Goal: Transaction & Acquisition: Book appointment/travel/reservation

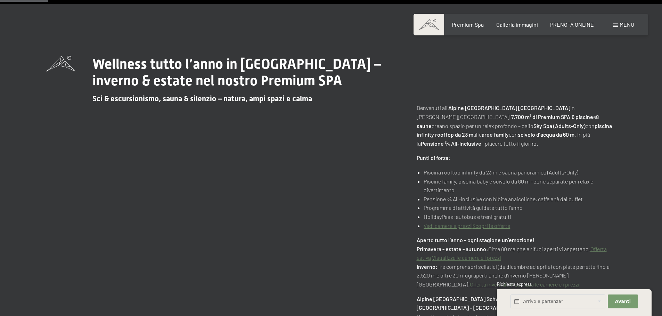
scroll to position [347, 0]
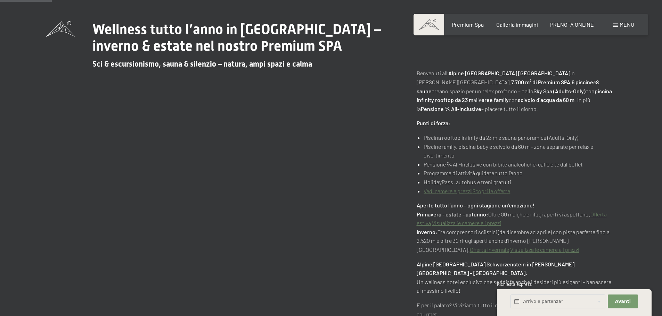
click at [445, 187] on li "Vedi camere e prezzi | Scopri le offerte" at bounding box center [519, 191] width 192 height 9
click at [442, 188] on link "Vedi camere e prezzi" at bounding box center [447, 191] width 48 height 7
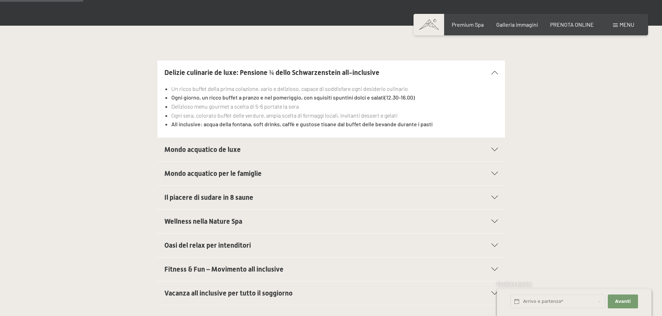
scroll to position [174, 0]
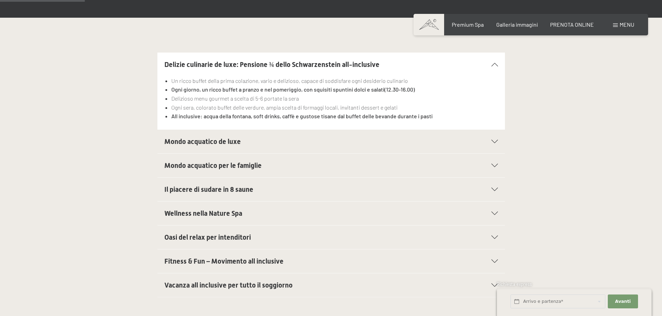
click at [264, 143] on h2 "Mondo acquatico de luxe" at bounding box center [314, 142] width 300 height 10
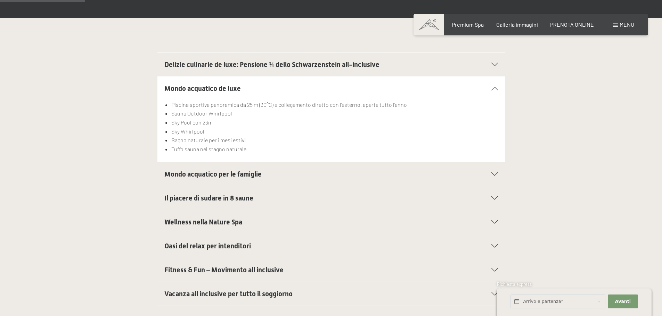
click at [495, 68] on div "Delizie culinarie de luxe: Pensione ¾ dello Schwarzenstein all-inclusive" at bounding box center [330, 65] width 333 height 24
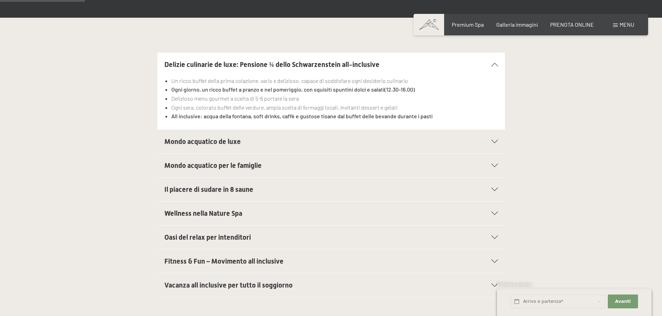
drag, startPoint x: 174, startPoint y: 89, endPoint x: 417, endPoint y: 91, distance: 243.5
click at [417, 91] on li "Ogni giorno, un ricco buffet a pranzo e nel pomeriggio, con squisiti spuntini d…" at bounding box center [334, 89] width 326 height 9
click at [606, 137] on div "Mondo acquatico de luxe Piscina sportiva panoramica da 25 m (30°C) e collegamen…" at bounding box center [331, 142] width 662 height 24
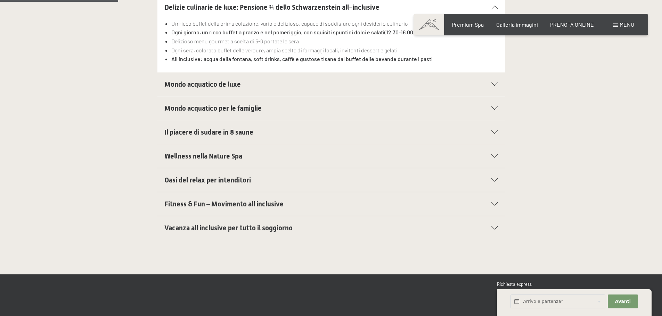
scroll to position [243, 0]
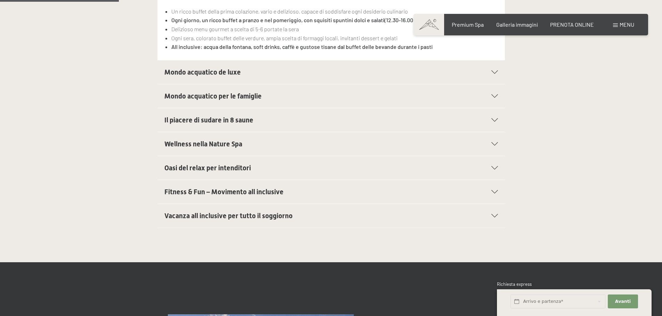
click at [302, 215] on h2 "Vacanza all inclusive per tutto il soggiorno" at bounding box center [314, 216] width 300 height 10
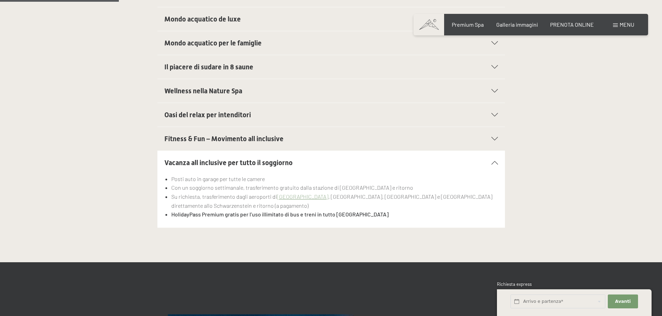
click at [495, 161] on icon at bounding box center [494, 162] width 7 height 3
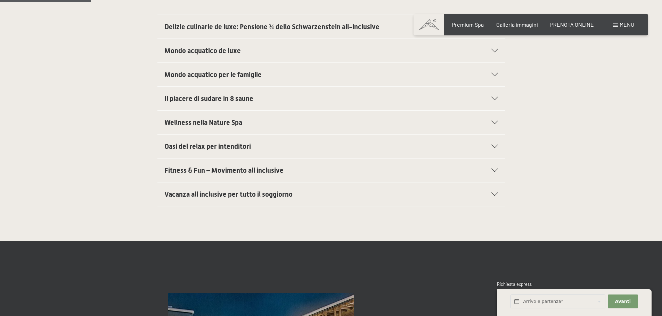
scroll to position [174, 0]
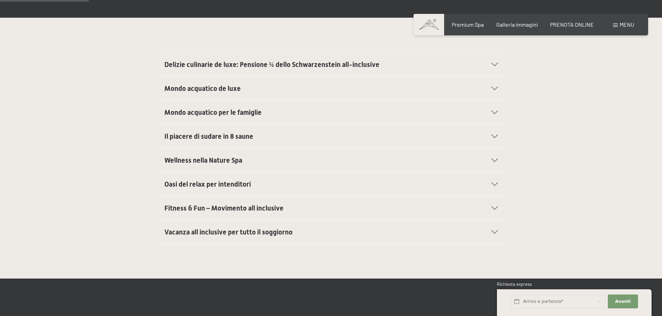
click at [238, 84] on h2 "Mondo acquatico de luxe" at bounding box center [314, 89] width 300 height 10
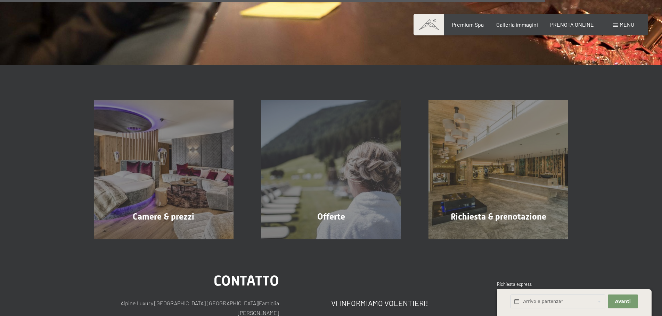
scroll to position [1146, 0]
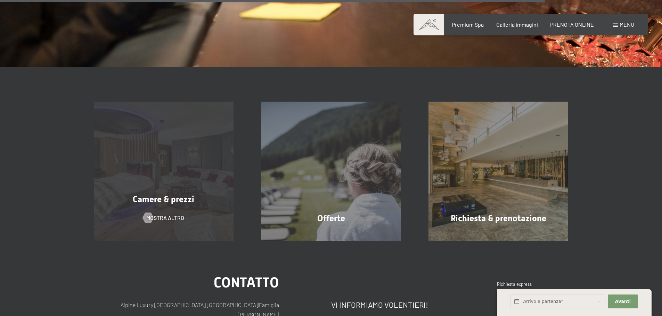
click at [131, 187] on div "Camere & prezzi mostra altro" at bounding box center [163, 172] width 167 height 140
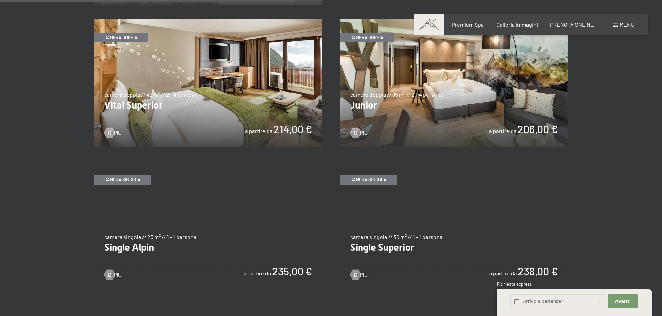
scroll to position [938, 0]
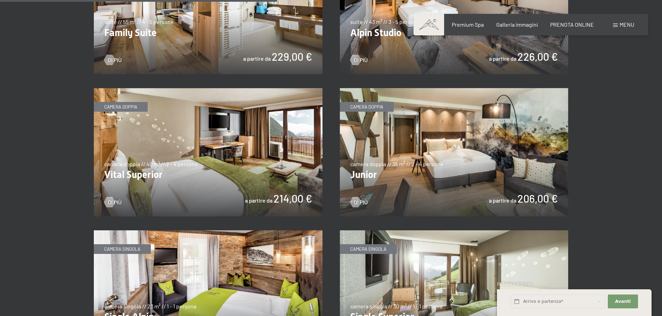
click at [495, 144] on img at bounding box center [454, 152] width 229 height 128
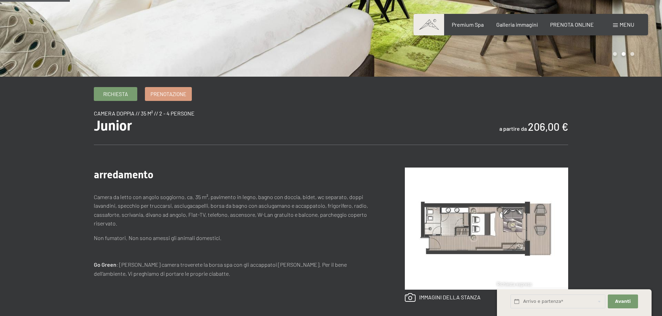
scroll to position [174, 0]
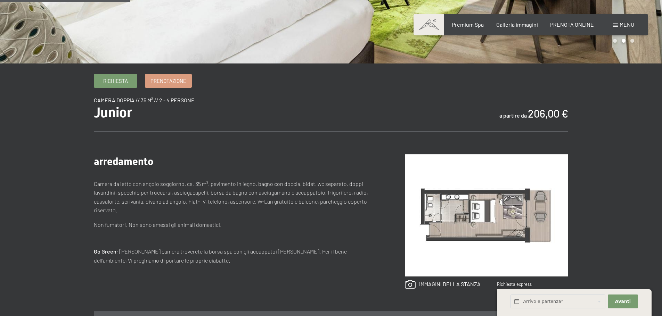
click at [480, 203] on img at bounding box center [486, 216] width 163 height 122
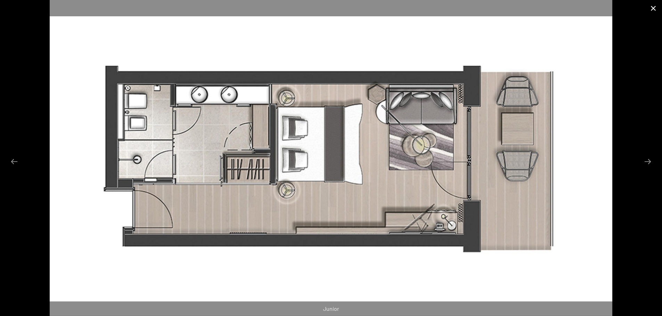
click at [653, 6] on button "Close gallery" at bounding box center [652, 8] width 17 height 16
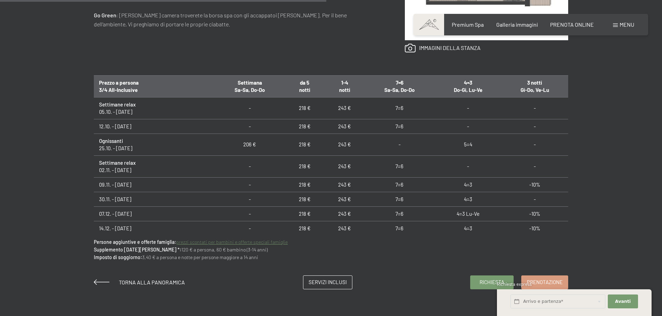
scroll to position [451, 0]
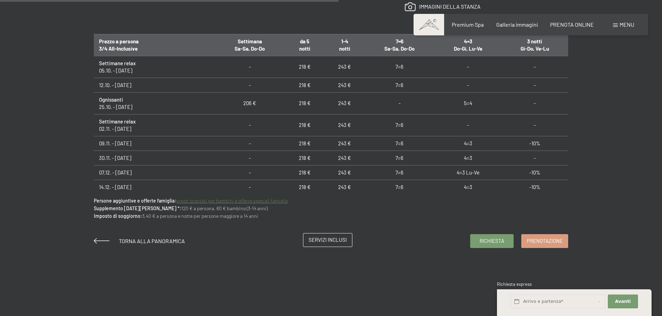
click at [326, 238] on span "Servizi inclusi" at bounding box center [327, 239] width 38 height 7
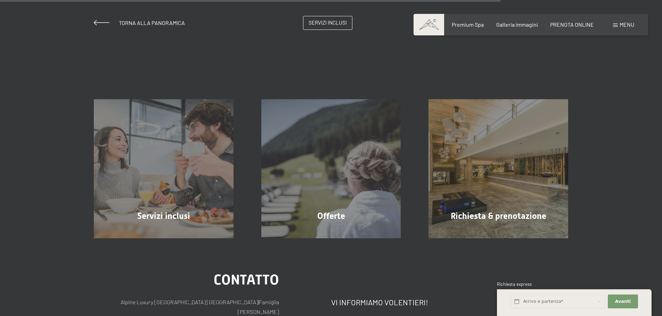
scroll to position [695, 0]
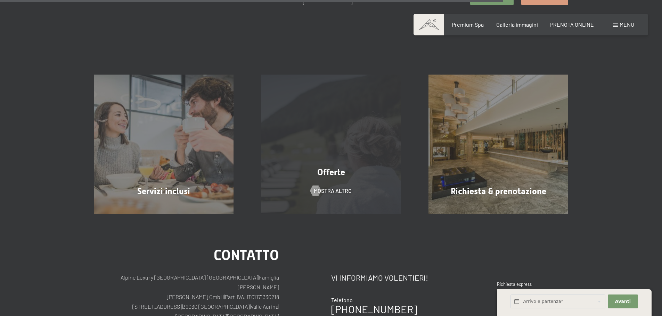
click at [346, 180] on div "Offerte mostra altro" at bounding box center [330, 145] width 167 height 140
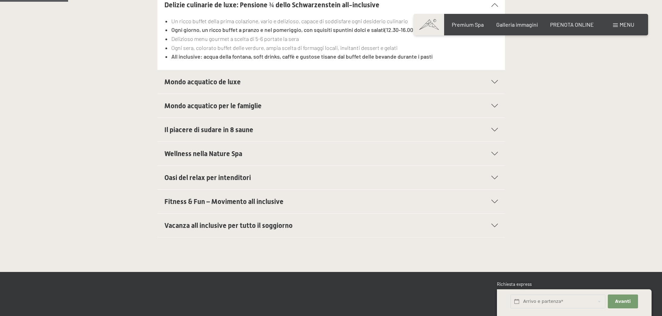
scroll to position [139, 0]
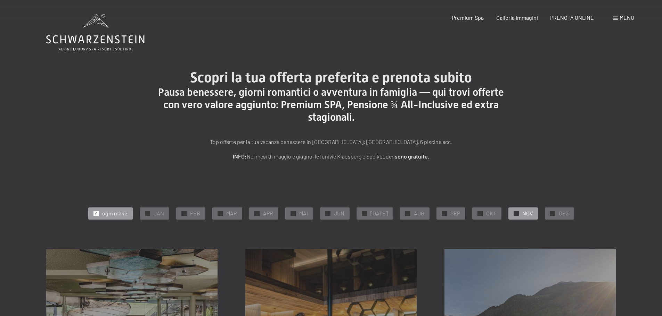
click at [515, 215] on div "✓ NOV" at bounding box center [523, 214] width 30 height 12
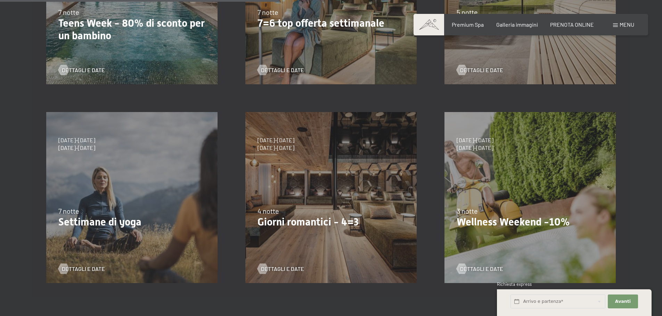
scroll to position [347, 0]
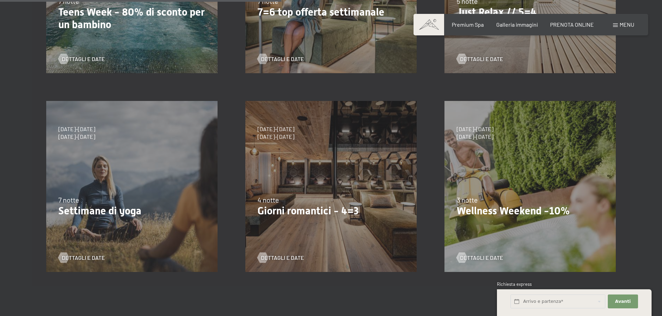
click at [503, 216] on p "Wellness Weekend -10%" at bounding box center [529, 211] width 147 height 13
click at [474, 255] on span "Dettagli e Date" at bounding box center [488, 258] width 43 height 8
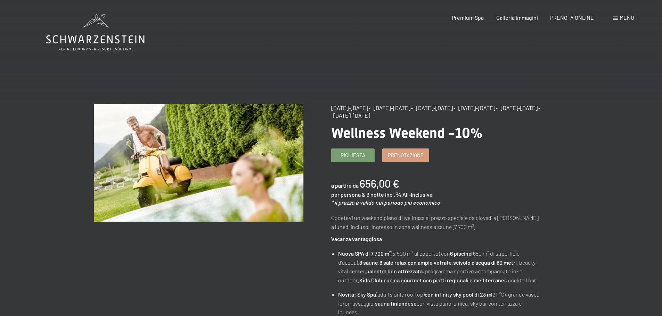
drag, startPoint x: 424, startPoint y: 114, endPoint x: 478, endPoint y: 113, distance: 54.5
click at [478, 113] on div "[DATE]-[DATE] • [DATE]-[DATE] • [DATE]-[DATE] • [DATE]-[DATE] • [DATE]-[DATE] •…" at bounding box center [435, 112] width 209 height 16
